Goal: Task Accomplishment & Management: Manage account settings

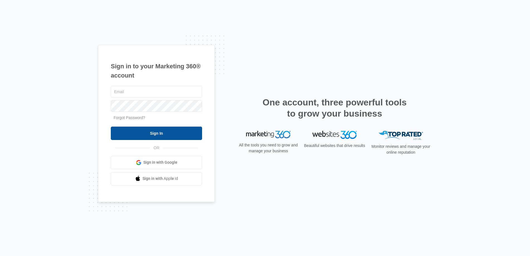
type input "[DOMAIN_NAME][EMAIL_ADDRESS][DOMAIN_NAME]"
drag, startPoint x: 168, startPoint y: 130, endPoint x: 173, endPoint y: 131, distance: 4.8
click at [168, 130] on input "Sign In" at bounding box center [156, 132] width 91 height 13
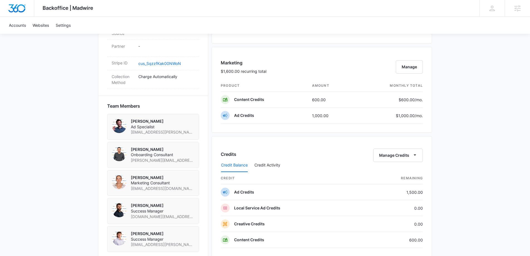
scroll to position [340, 0]
